Goal: Information Seeking & Learning: Learn about a topic

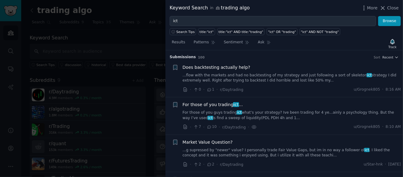
scroll to position [432, 0]
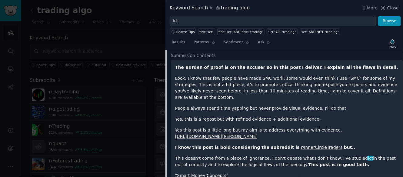
click at [142, 104] on div at bounding box center [201, 88] width 403 height 177
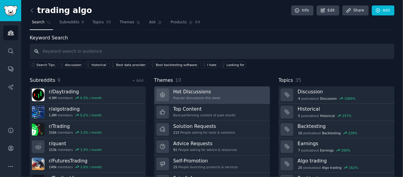
scroll to position [30, 0]
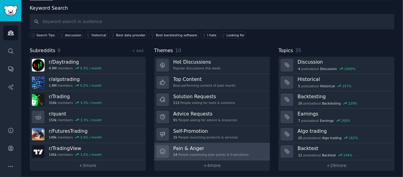
click at [189, 150] on div "Pain & Anger 14 People expressing pain points & frustrations" at bounding box center [210, 151] width 75 height 13
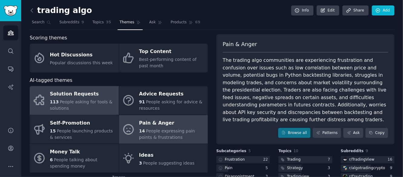
click at [81, 102] on span "People asking for tools & solutions" at bounding box center [81, 104] width 63 height 11
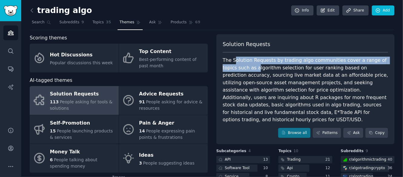
drag, startPoint x: 234, startPoint y: 60, endPoint x: 242, endPoint y: 69, distance: 11.8
click at [242, 67] on div "The Solution Requests by trading algo communities cover a range of topics such …" at bounding box center [305, 90] width 165 height 67
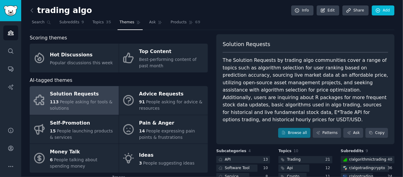
click at [246, 83] on div "The Solution Requests by trading algo communities cover a range of topics such …" at bounding box center [305, 90] width 165 height 67
